Goal: Task Accomplishment & Management: Manage account settings

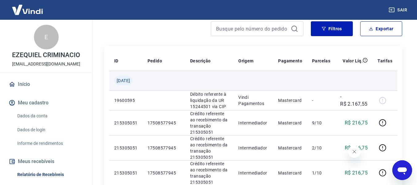
scroll to position [93, 0]
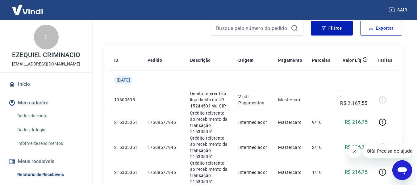
click at [351, 152] on icon "Fechar mensagem da empresa" at bounding box center [353, 151] width 5 height 5
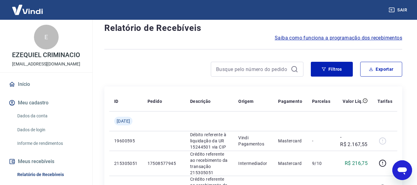
scroll to position [0, 0]
